Goal: Task Accomplishment & Management: Use online tool/utility

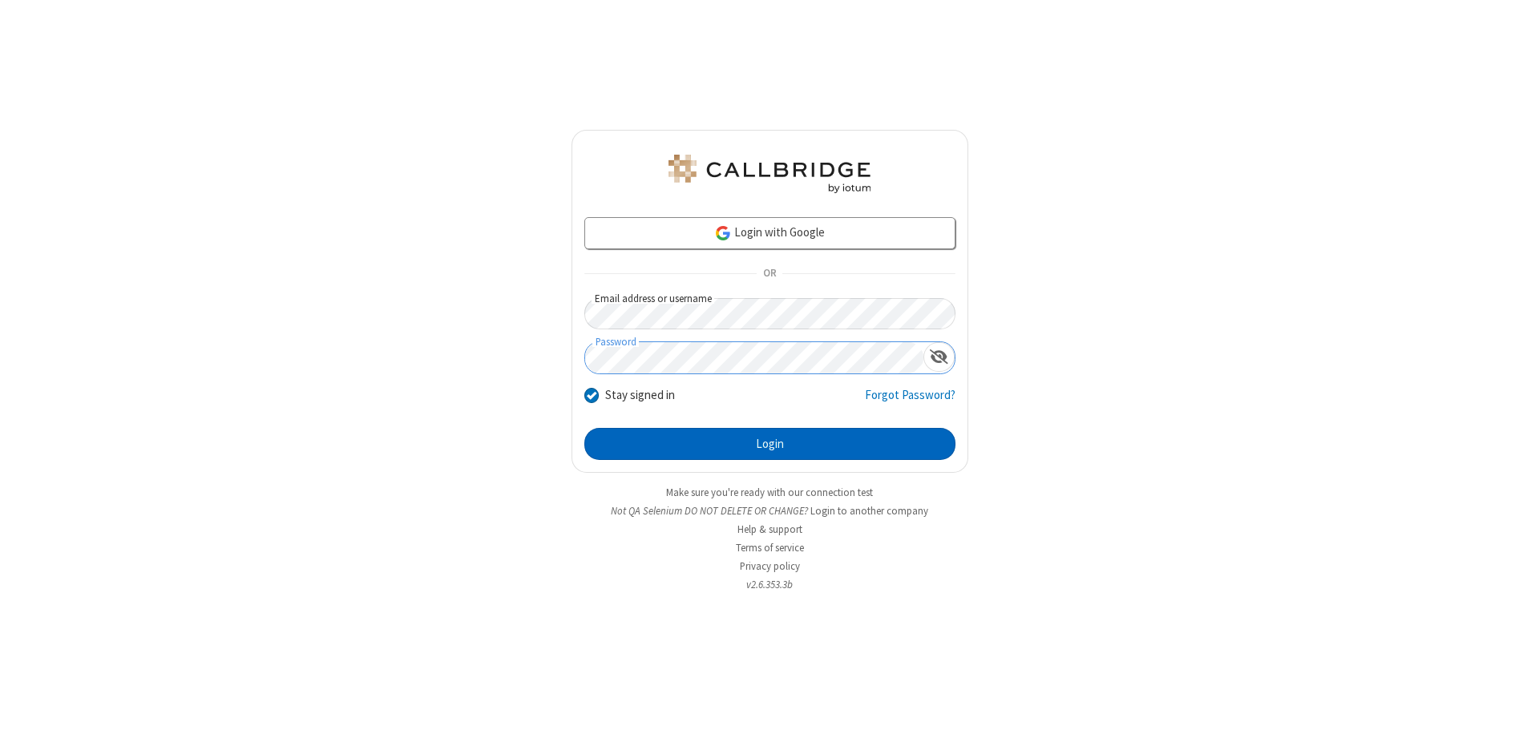
click at [770, 444] on button "Login" at bounding box center [769, 444] width 371 height 32
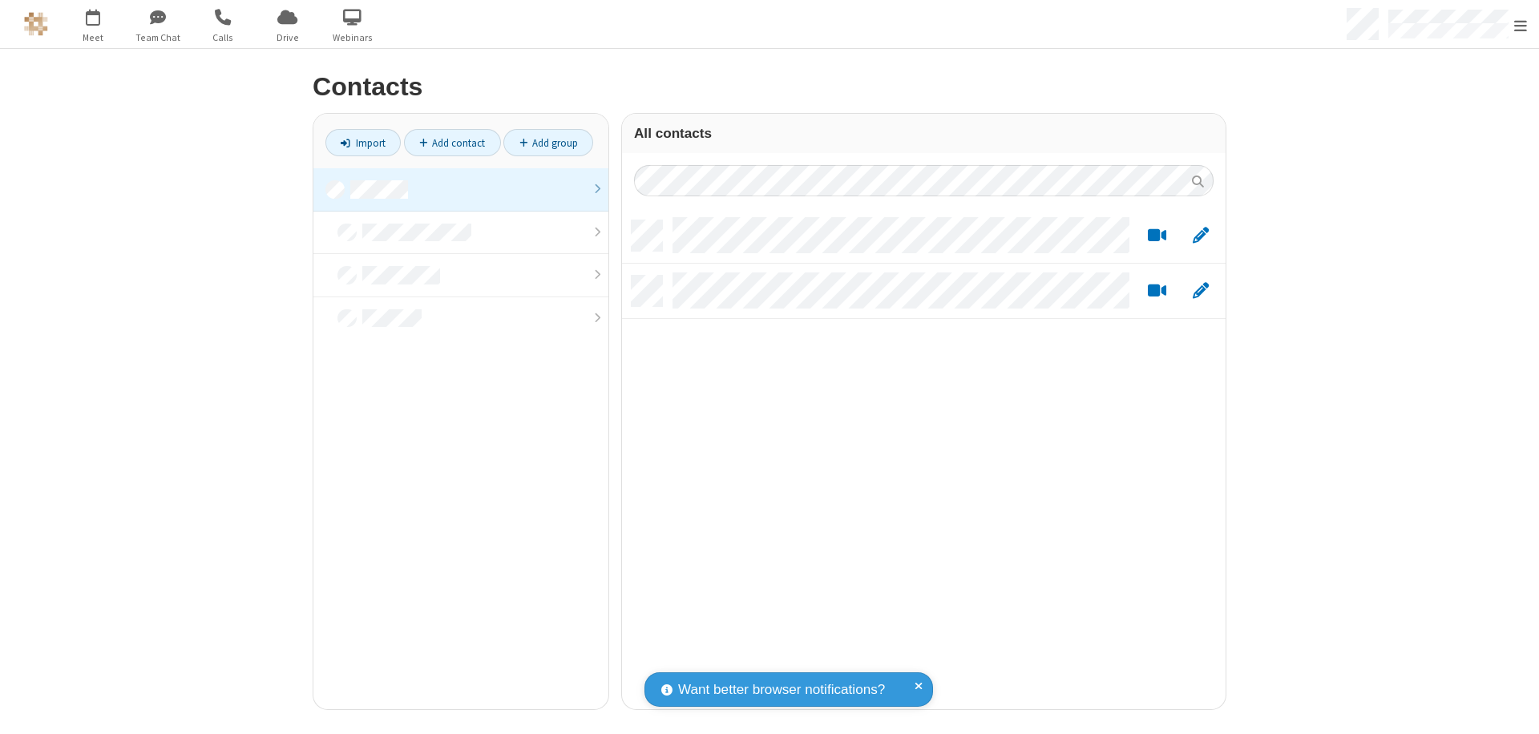
scroll to position [489, 592]
click at [461, 189] on link at bounding box center [460, 189] width 295 height 43
click at [363, 143] on link "Import" at bounding box center [363, 142] width 75 height 27
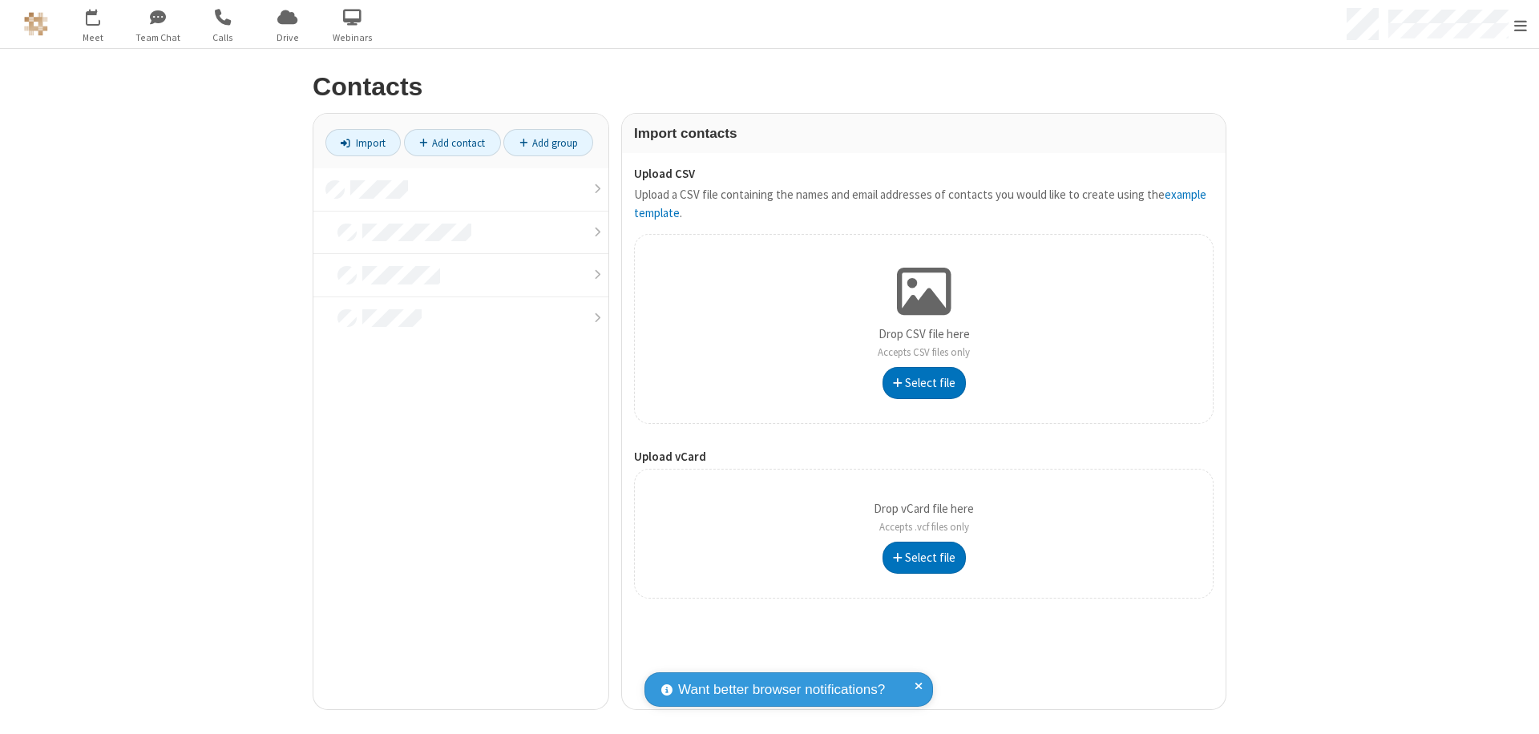
type input "C:\fakepath\excel_file.xlsx"
